Goal: Book appointment/travel/reservation

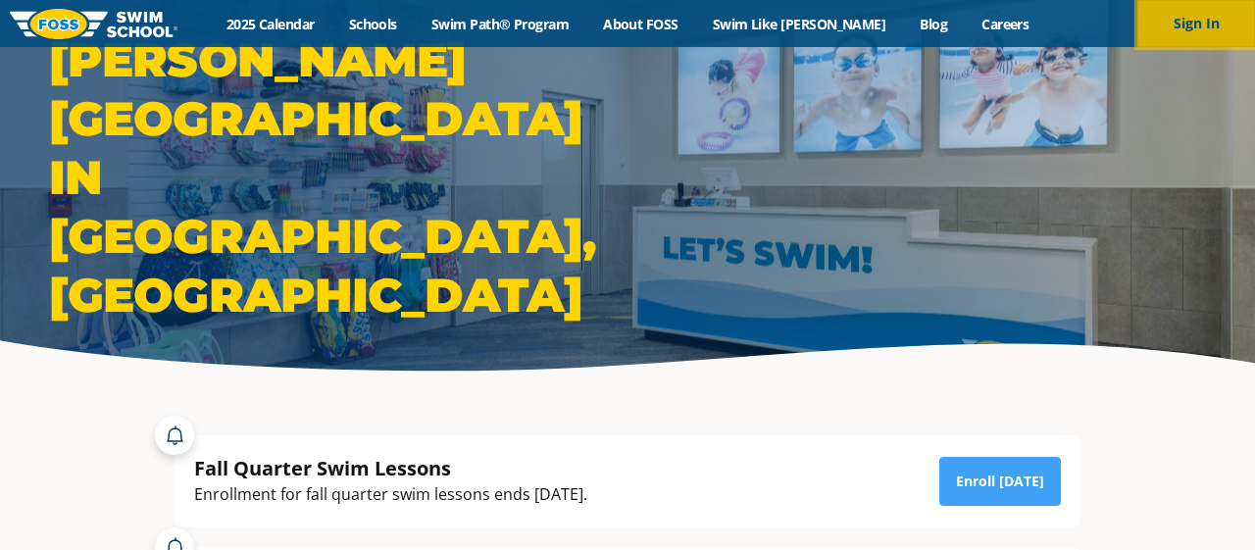
click at [1190, 21] on button "Sign In" at bounding box center [1196, 23] width 118 height 47
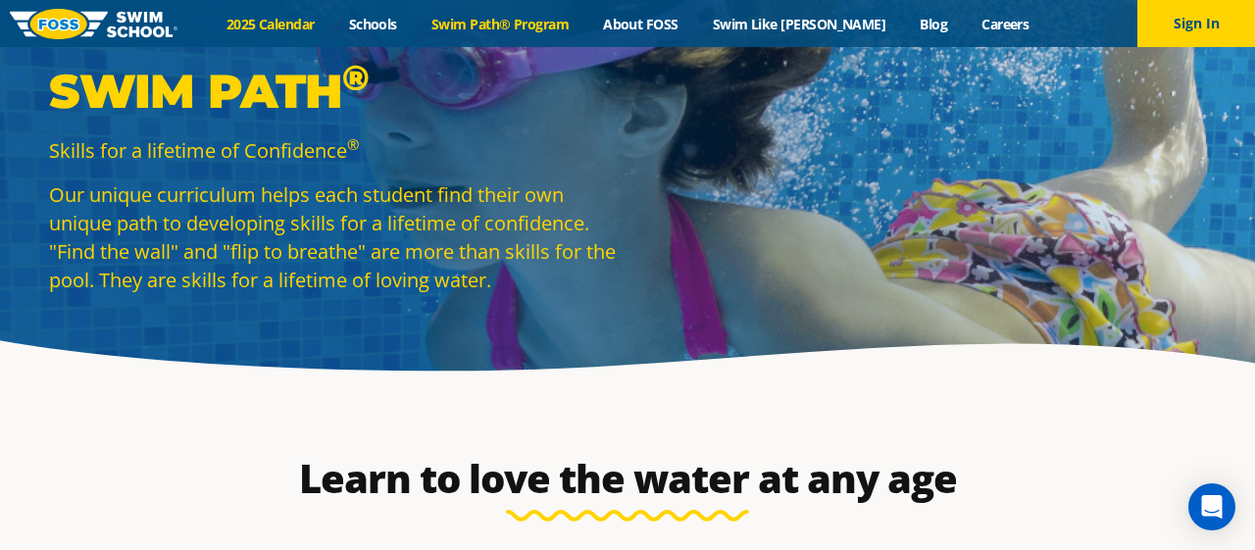
click at [308, 23] on link "2025 Calendar" at bounding box center [270, 24] width 123 height 19
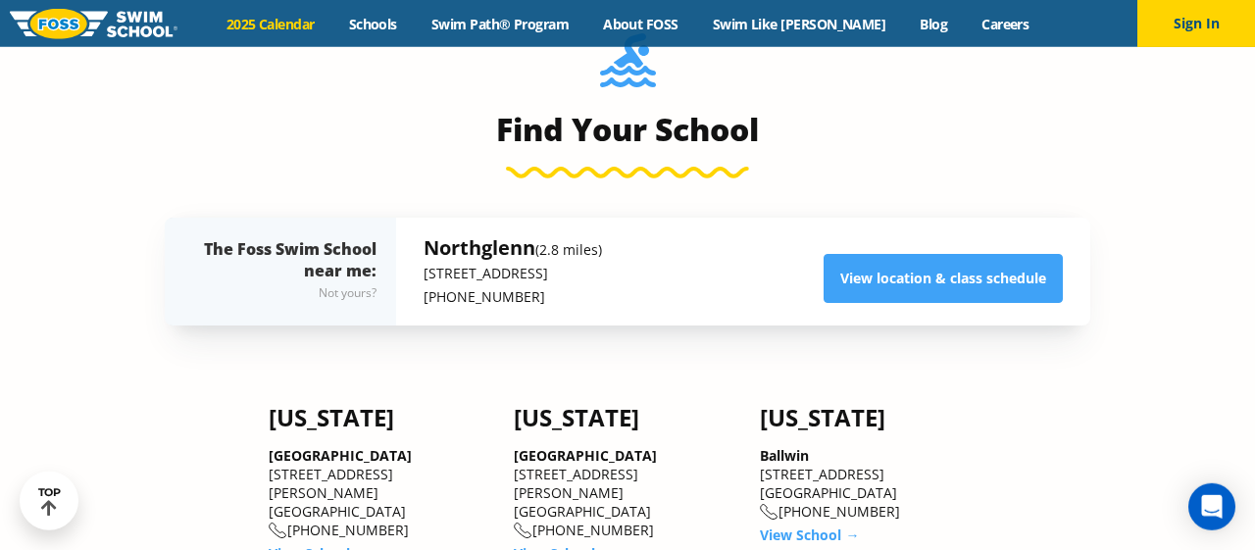
scroll to position [1320, 0]
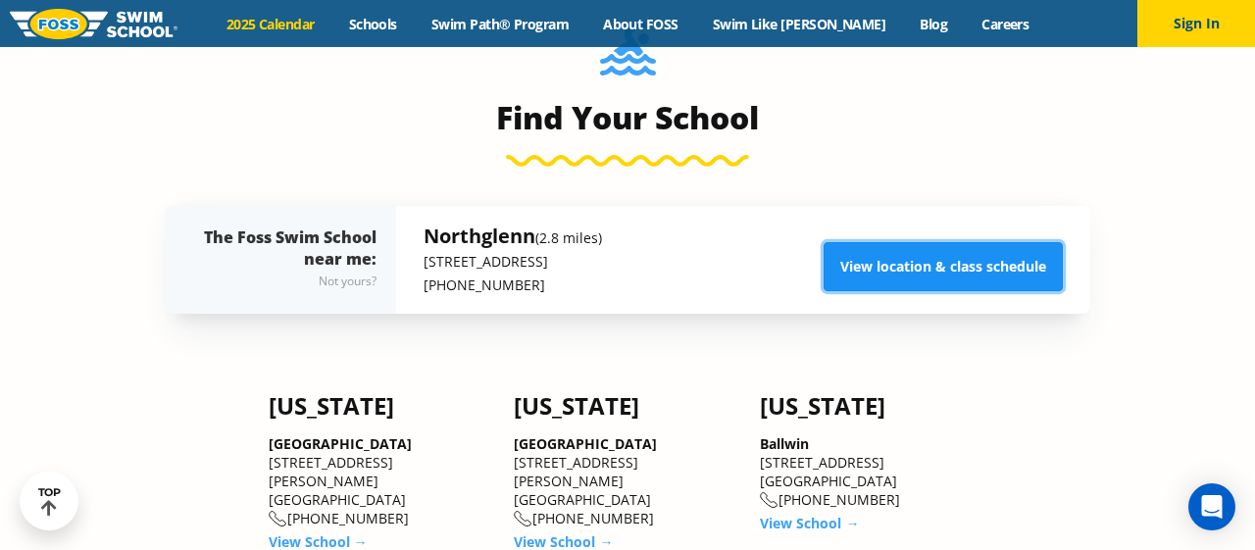
click at [964, 260] on link "View location & class schedule" at bounding box center [942, 266] width 239 height 49
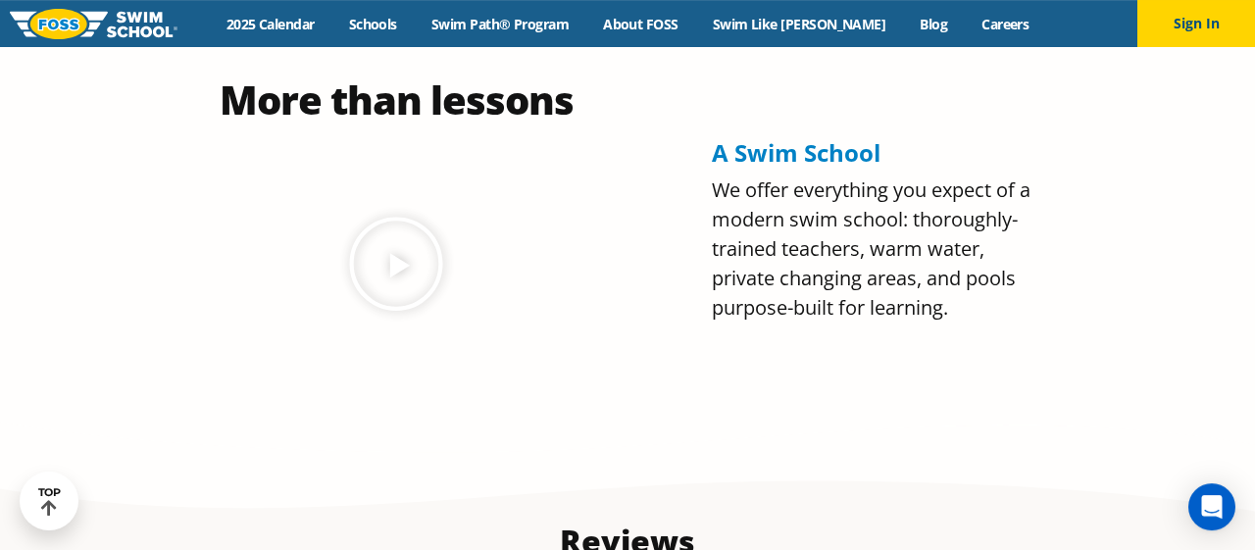
scroll to position [1000, 0]
